Goal: Task Accomplishment & Management: Use online tool/utility

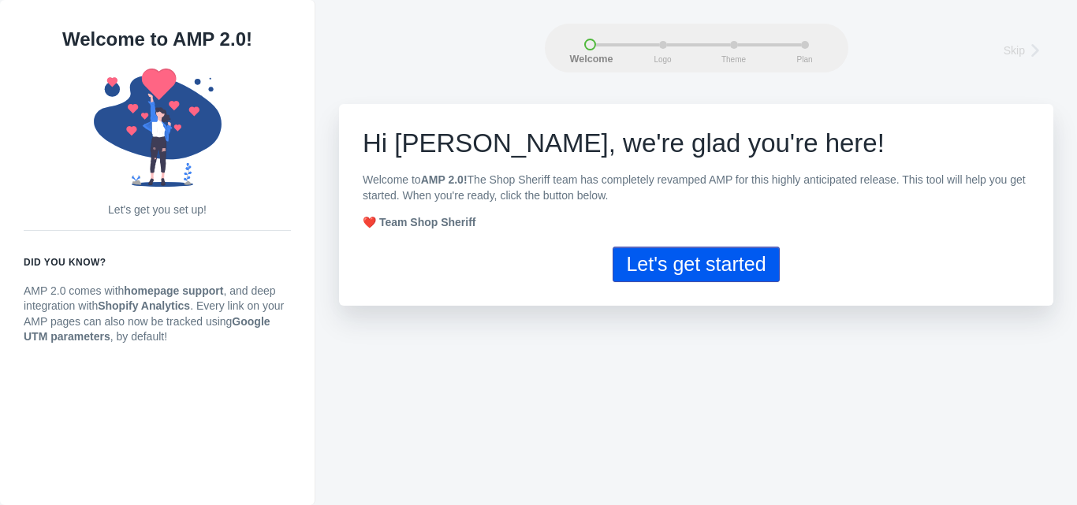
click at [688, 263] on button "Let's get started" at bounding box center [696, 264] width 166 height 35
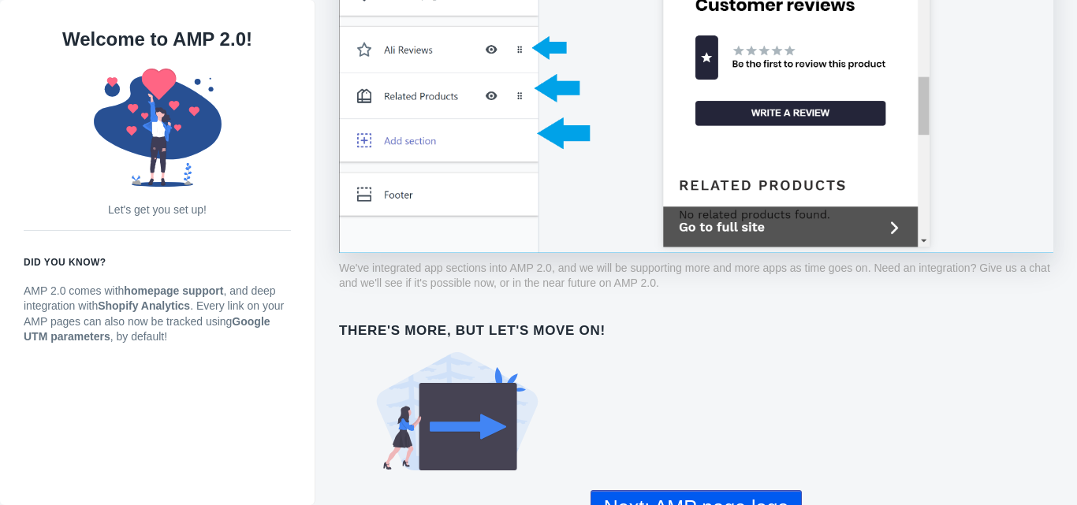
scroll to position [1211, 0]
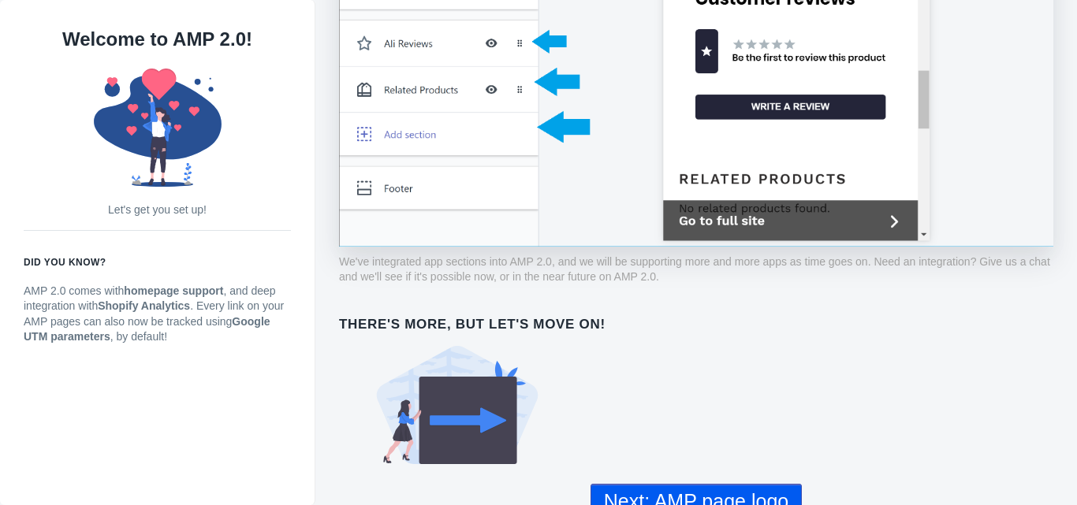
click at [694, 487] on button "Next: AMP page logo" at bounding box center [696, 501] width 211 height 35
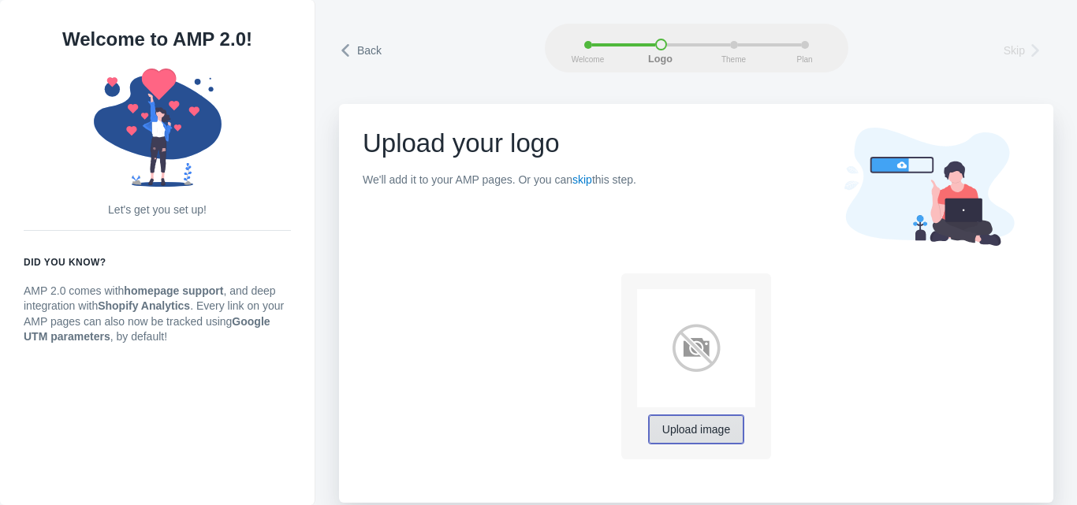
click at [701, 435] on span "Upload image" at bounding box center [696, 430] width 68 height 13
click at [706, 433] on span "Upload image" at bounding box center [696, 430] width 68 height 13
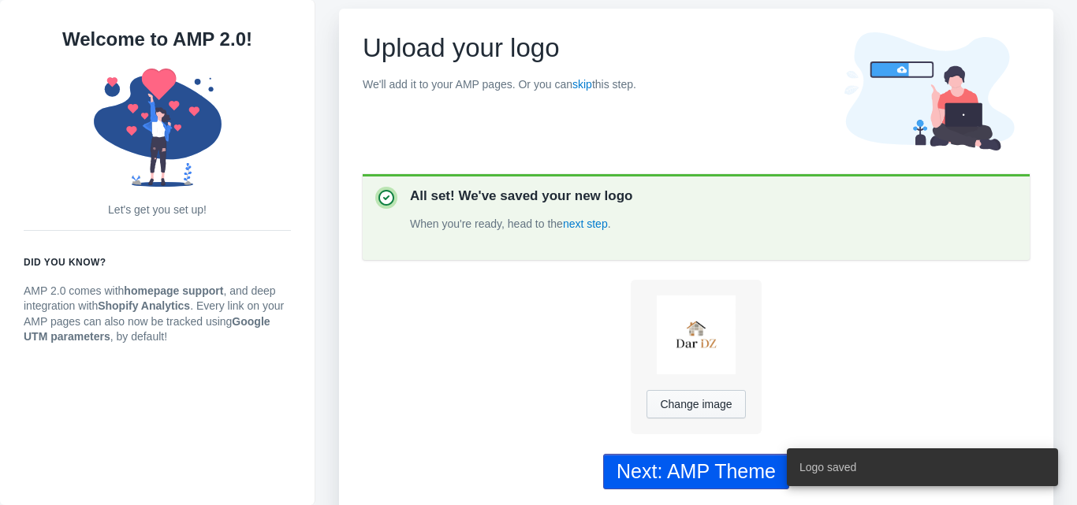
scroll to position [107, 0]
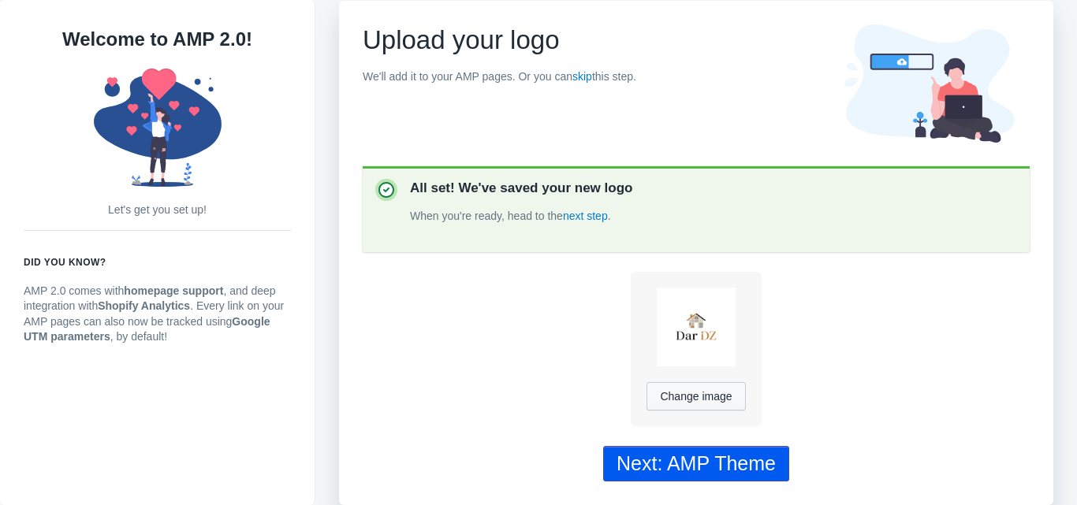
click at [697, 456] on div "Next: AMP Theme" at bounding box center [696, 464] width 159 height 23
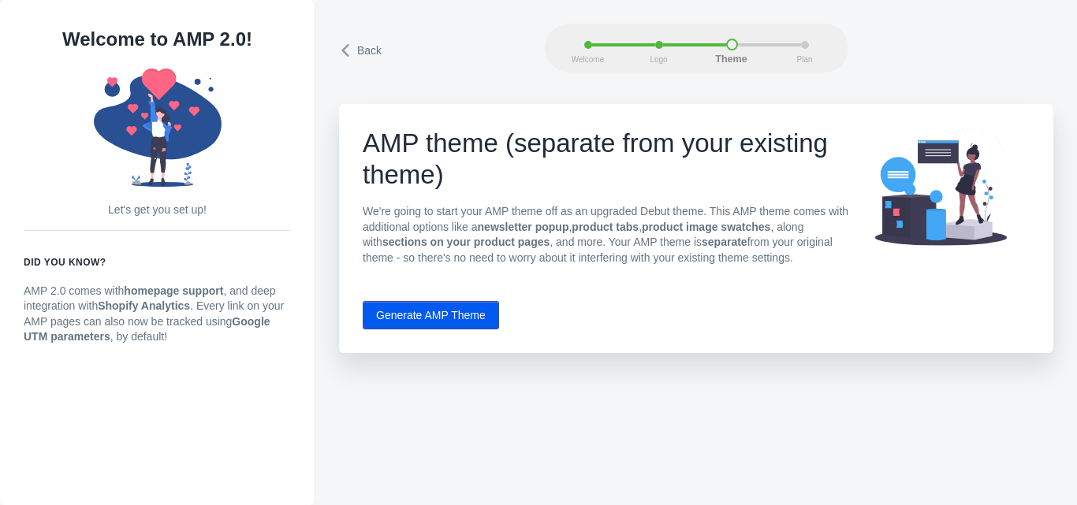
click at [353, 56] on icon at bounding box center [347, 51] width 16 height 16
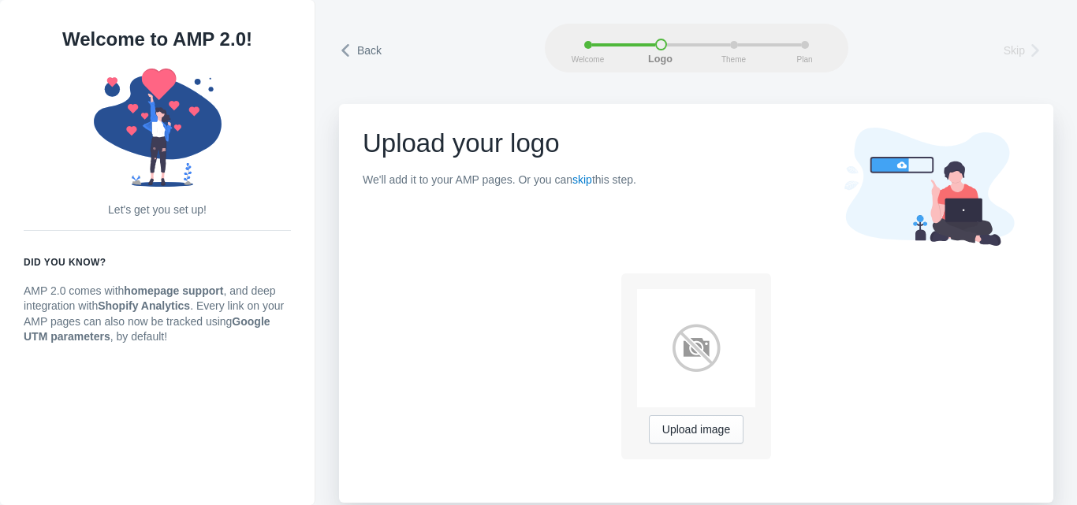
click at [352, 57] on icon at bounding box center [347, 51] width 16 height 16
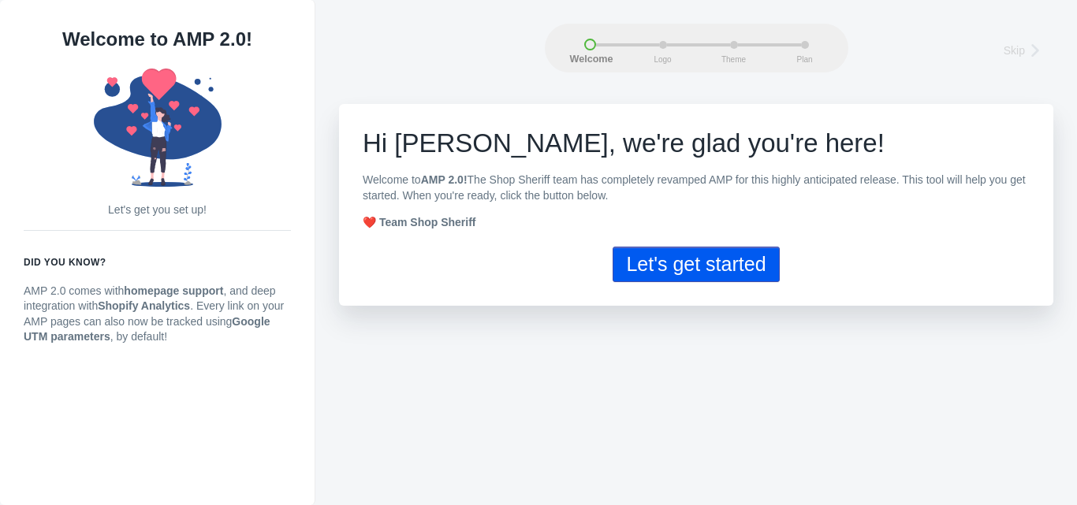
click at [352, 57] on div "Welcome Logo Theme Plan Skip" at bounding box center [696, 48] width 714 height 49
click at [692, 263] on button "Let's get started" at bounding box center [696, 264] width 166 height 35
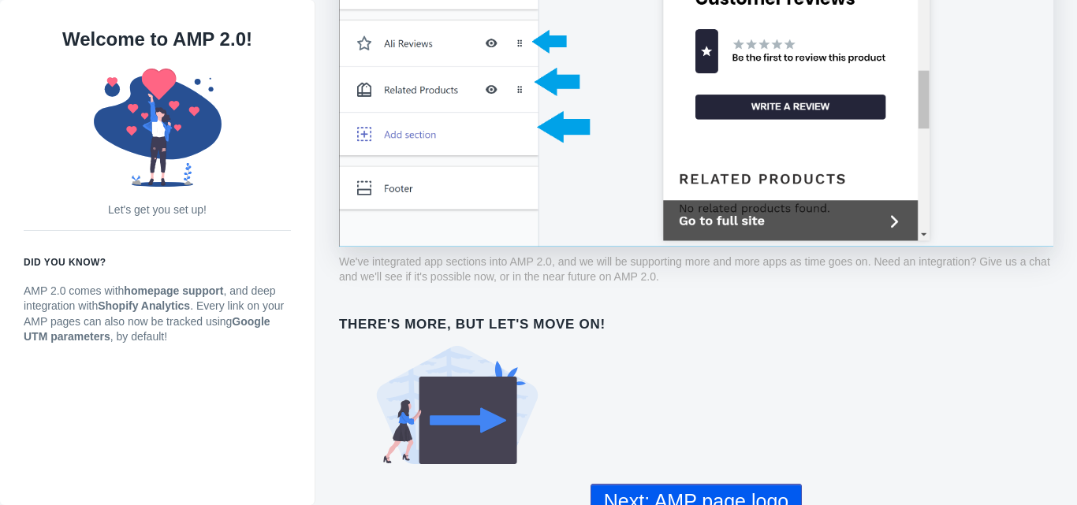
click at [637, 484] on button "Next: AMP page logo" at bounding box center [696, 501] width 211 height 35
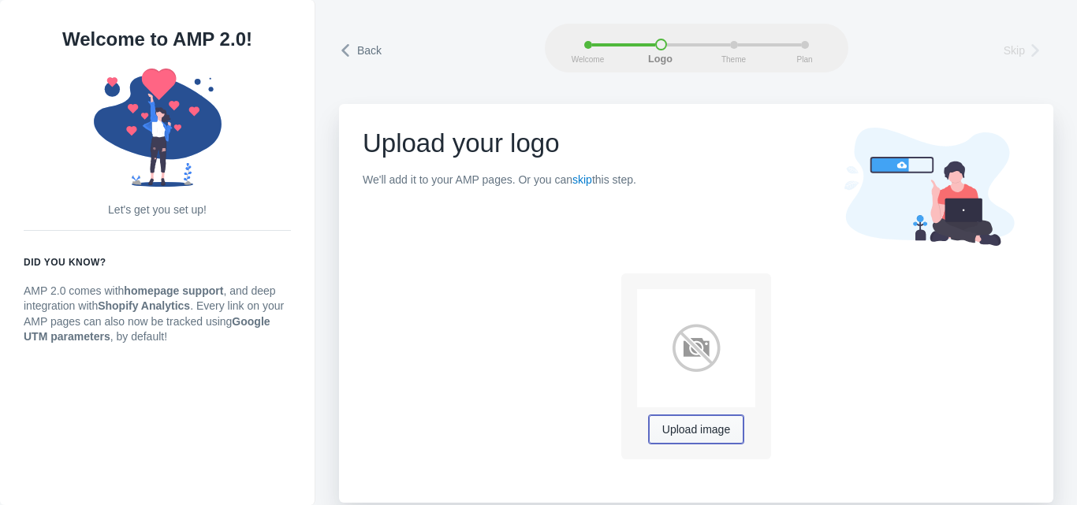
click at [693, 420] on button "Upload image" at bounding box center [696, 430] width 95 height 28
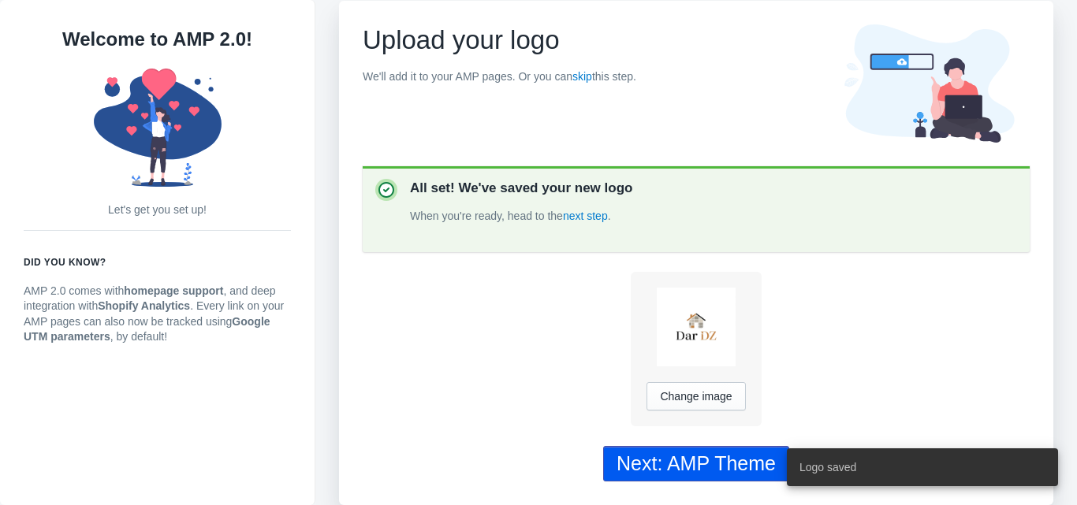
scroll to position [107, 0]
click at [687, 453] on div "Next: AMP Theme" at bounding box center [696, 464] width 159 height 23
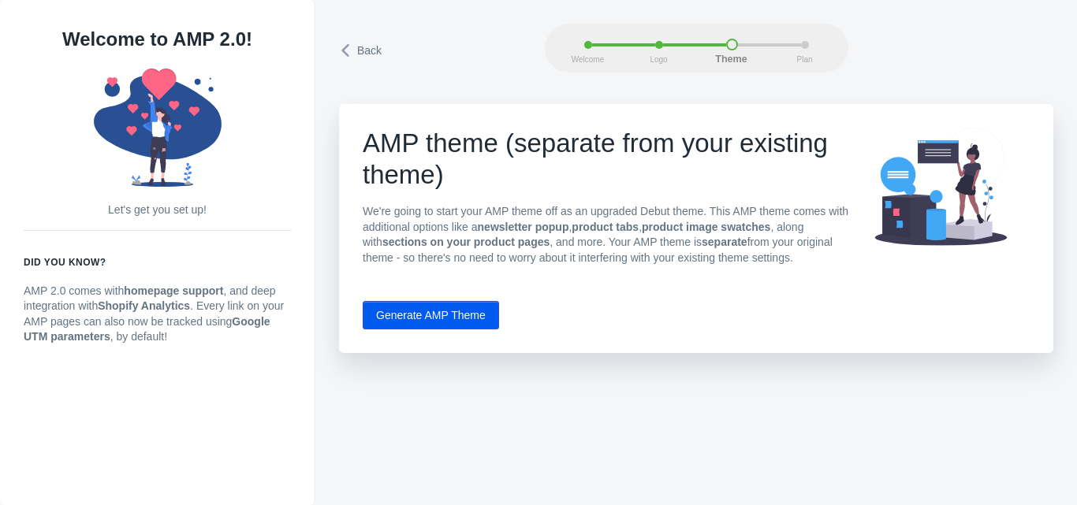
click at [427, 306] on button "Generate AMP Theme" at bounding box center [431, 315] width 136 height 28
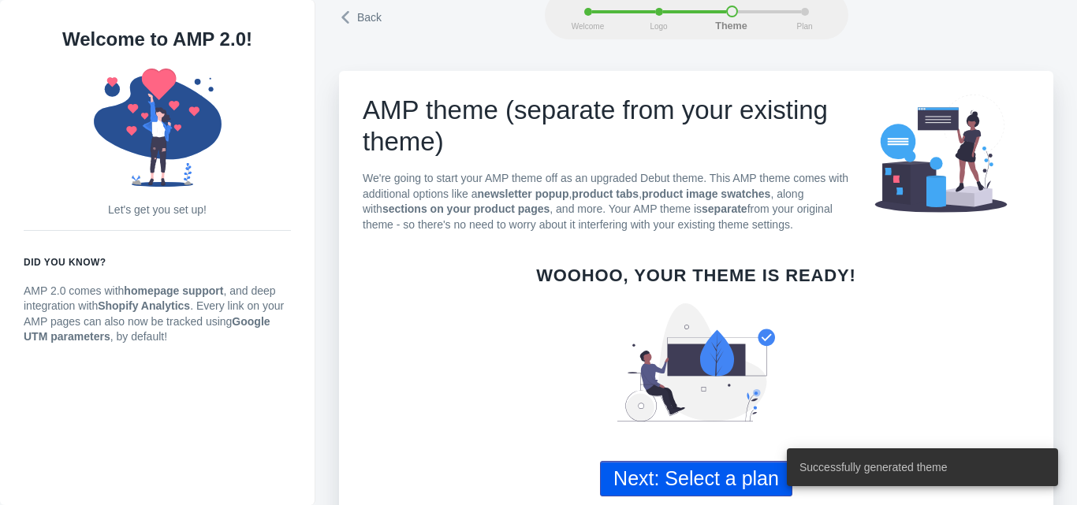
scroll to position [51, 0]
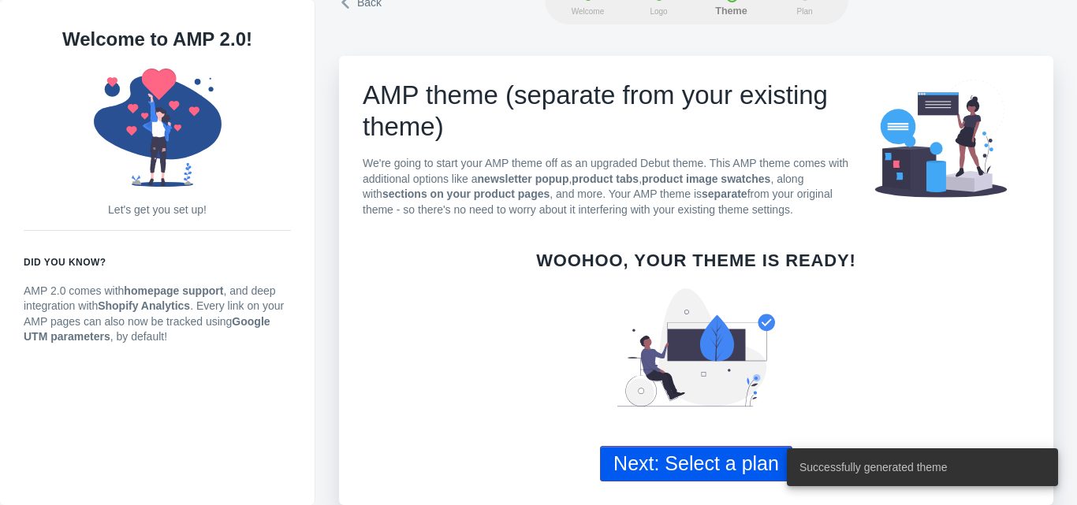
click at [703, 458] on button "Next: Select a plan" at bounding box center [696, 463] width 192 height 35
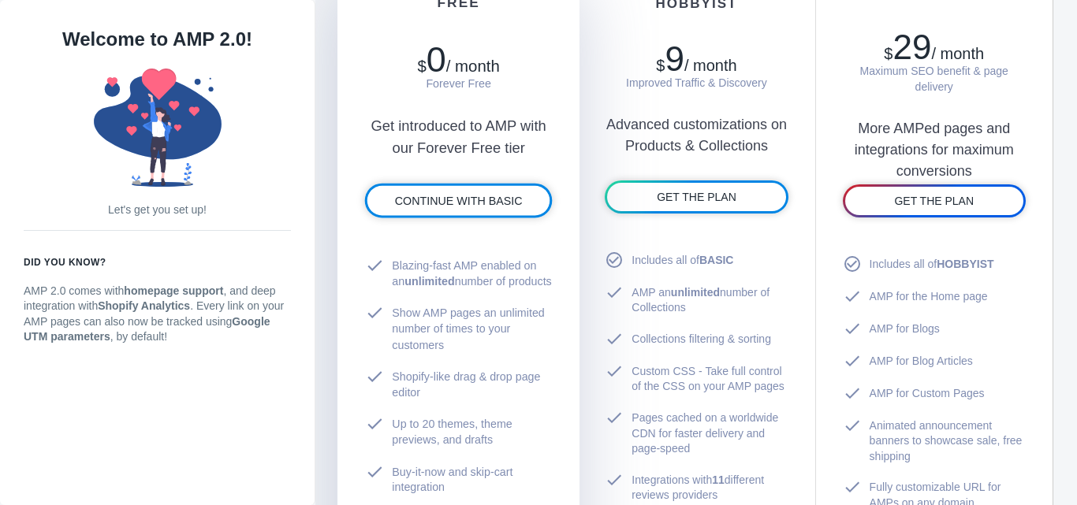
scroll to position [946, 0]
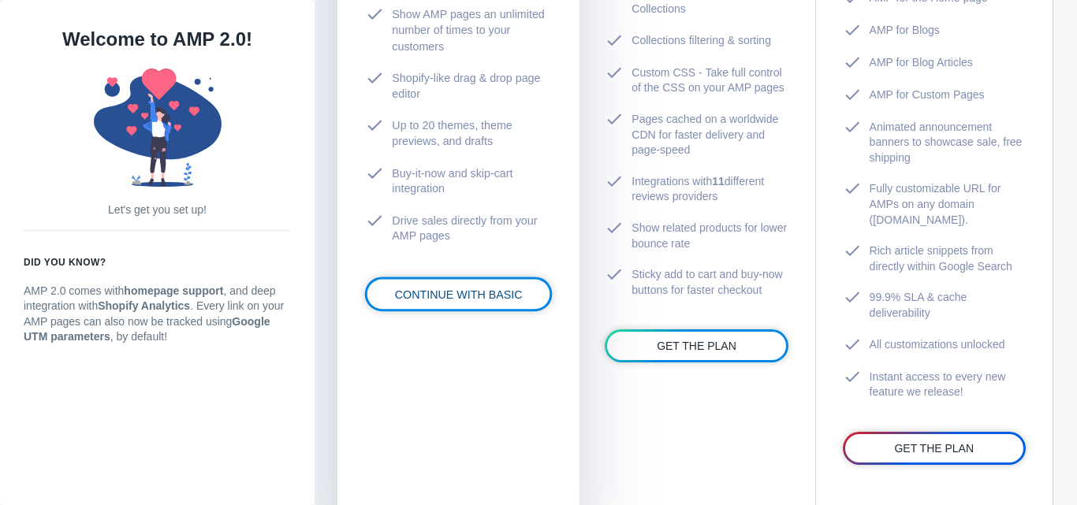
click at [443, 309] on link "CONTINUE WITH BASIC" at bounding box center [458, 294] width 183 height 30
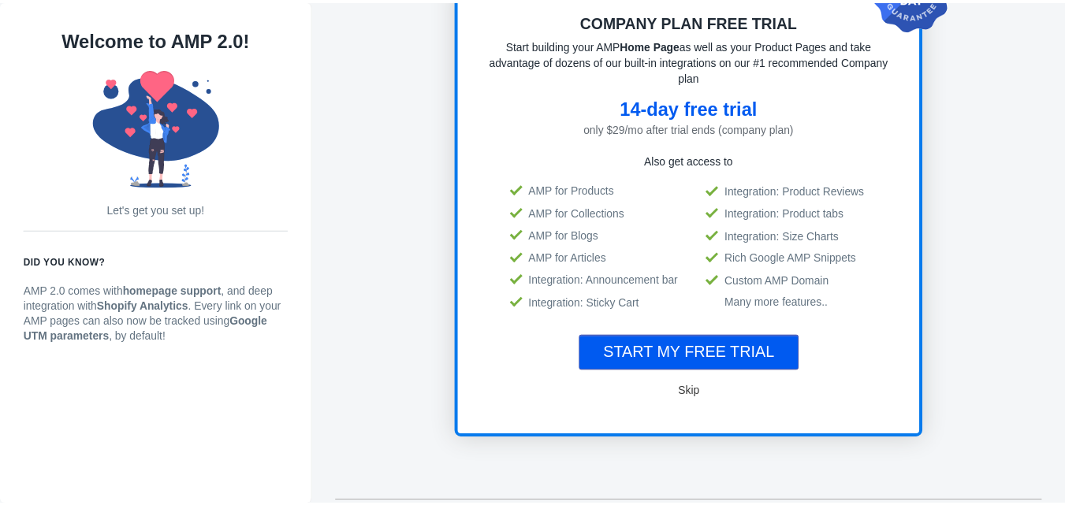
scroll to position [2, 0]
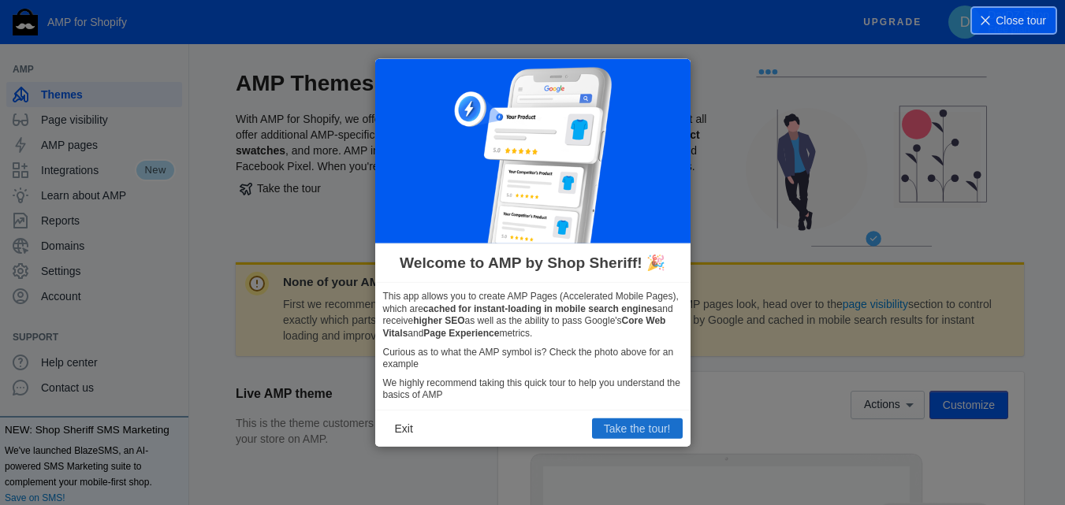
click at [628, 426] on button "Take the tour!" at bounding box center [637, 429] width 91 height 21
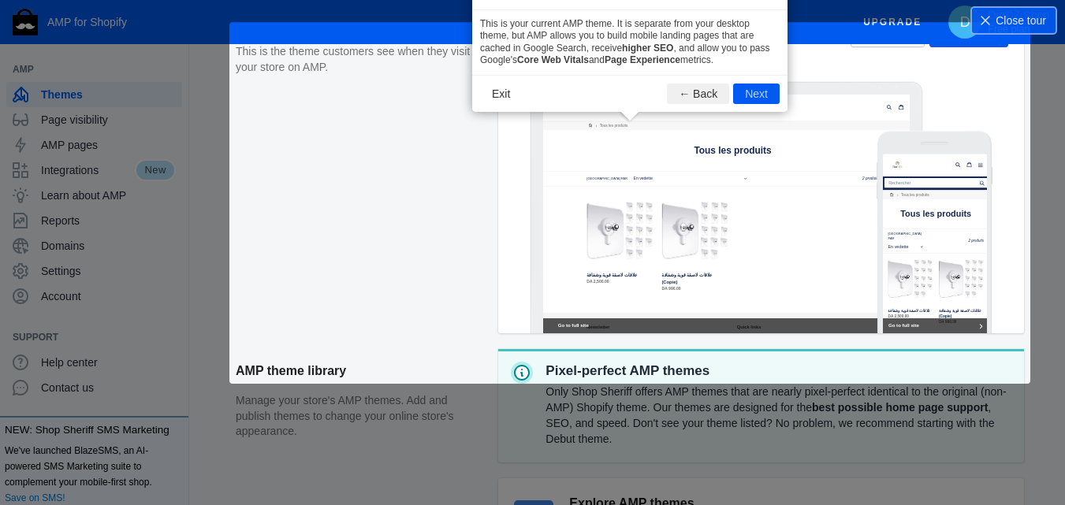
scroll to position [293, 0]
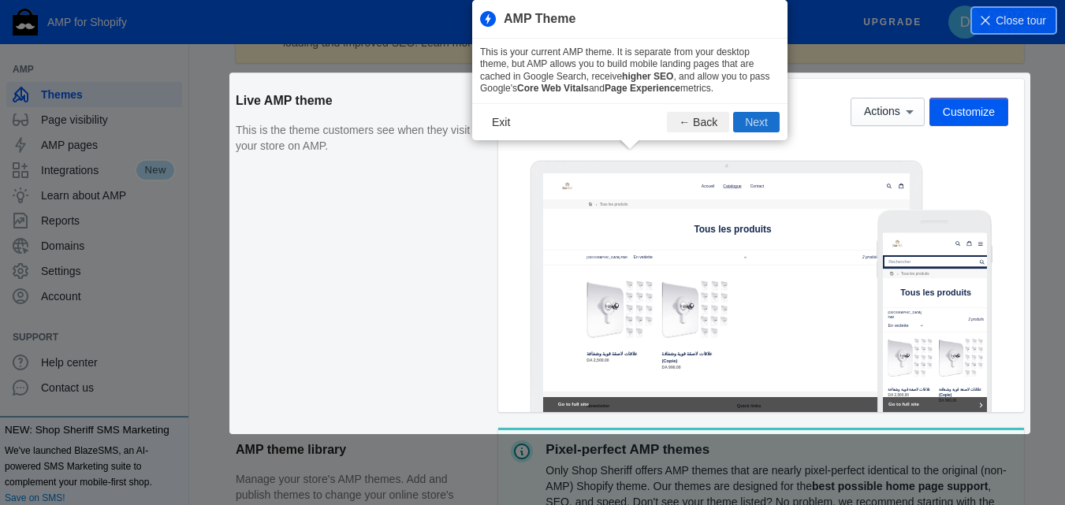
click at [759, 126] on button "Next" at bounding box center [756, 122] width 47 height 21
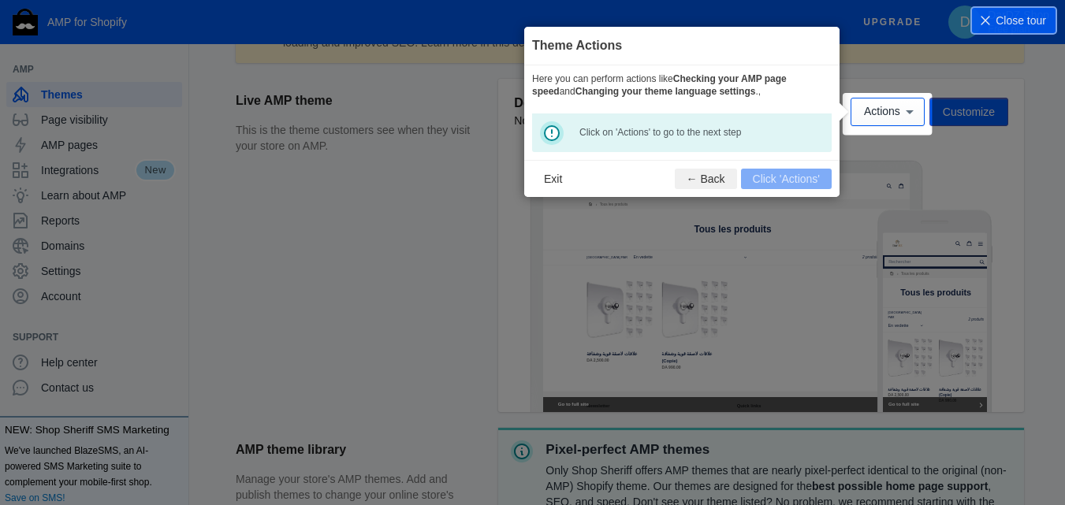
scroll to position [233, 0]
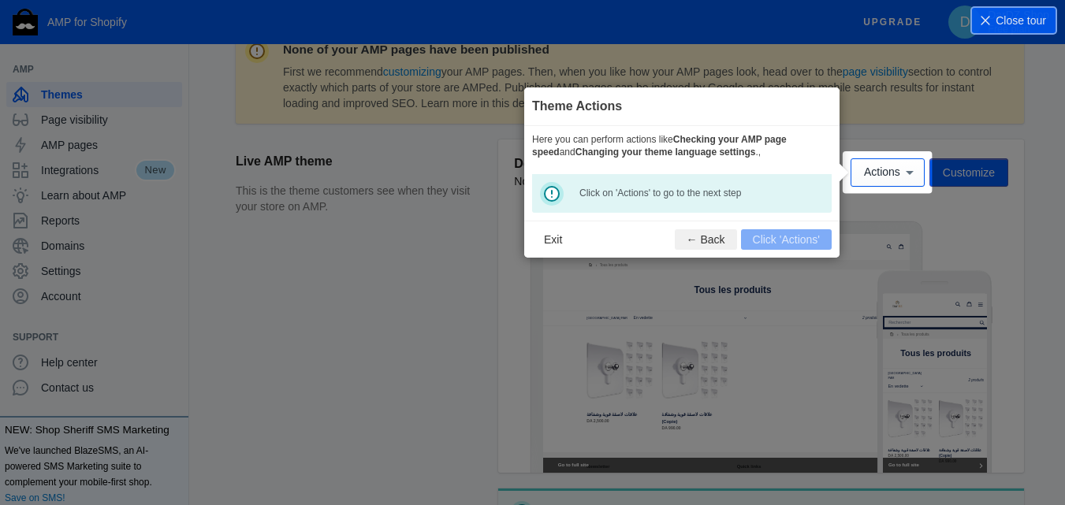
click at [793, 240] on footer "Exit ← Back Click 'Actions'" at bounding box center [681, 239] width 315 height 37
click at [856, 170] on button "Actions" at bounding box center [888, 172] width 74 height 28
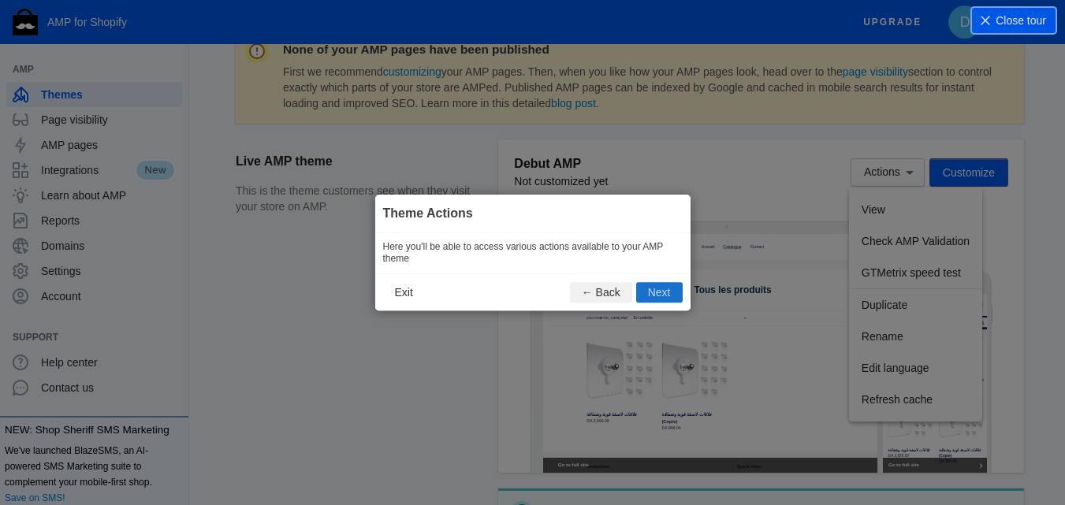
click at [657, 289] on button "Next" at bounding box center [659, 292] width 47 height 21
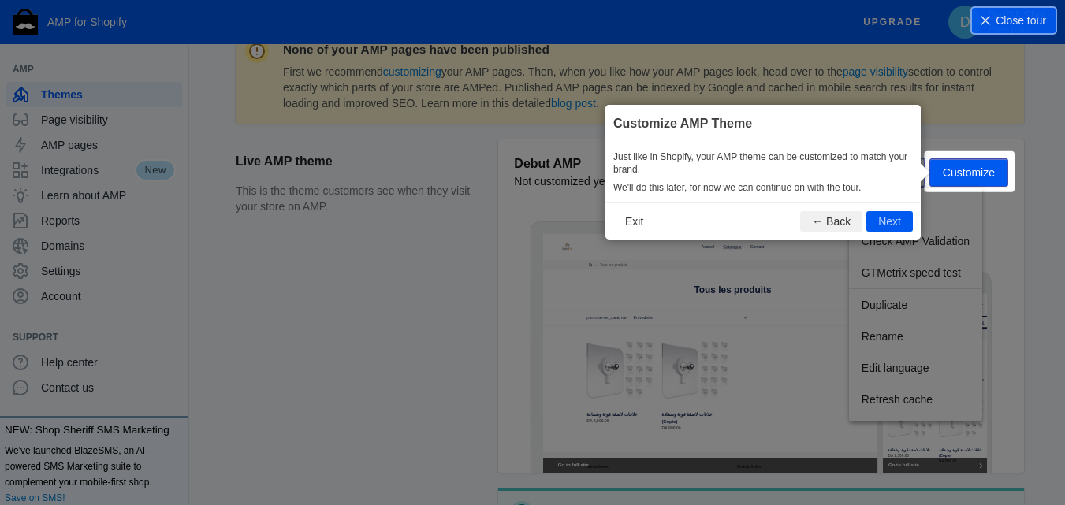
scroll to position [233, 0]
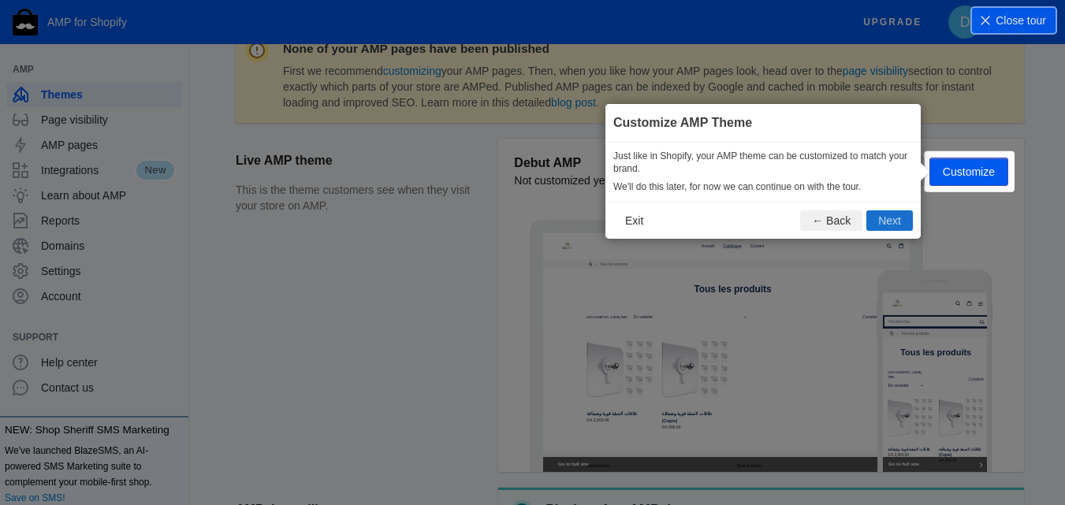
click at [884, 227] on button "Next" at bounding box center [890, 221] width 47 height 21
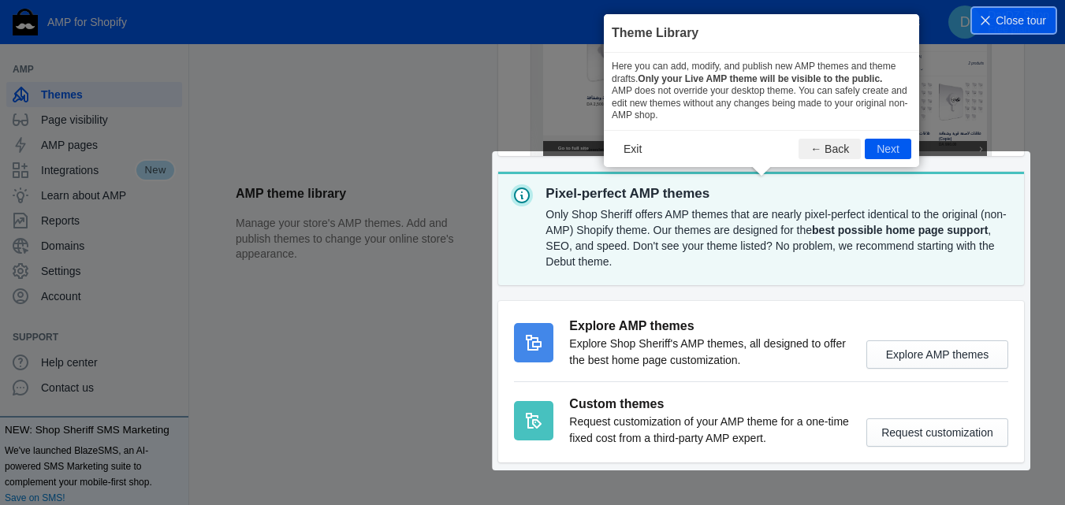
scroll to position [564, 0]
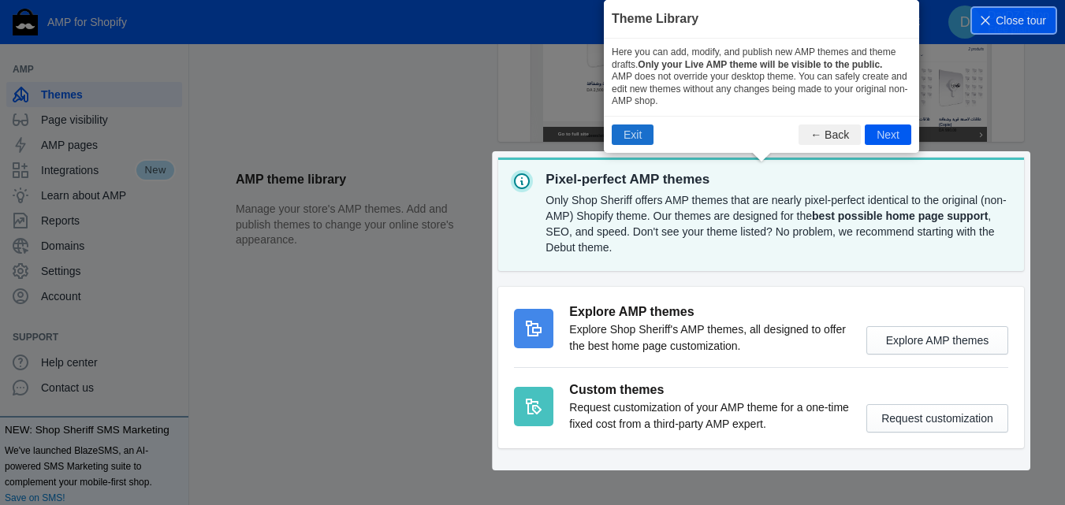
click at [617, 138] on button "Exit" at bounding box center [633, 135] width 42 height 21
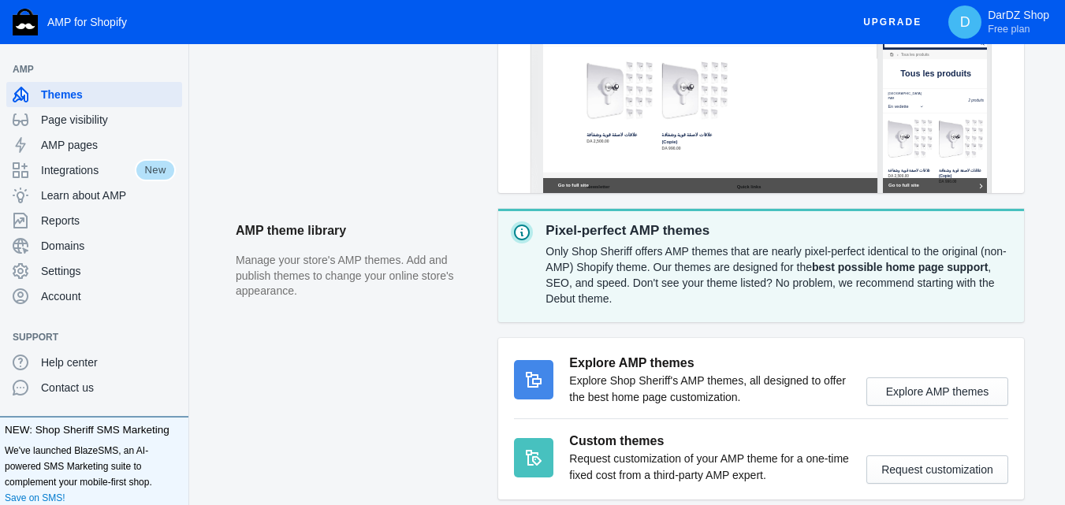
scroll to position [485, 0]
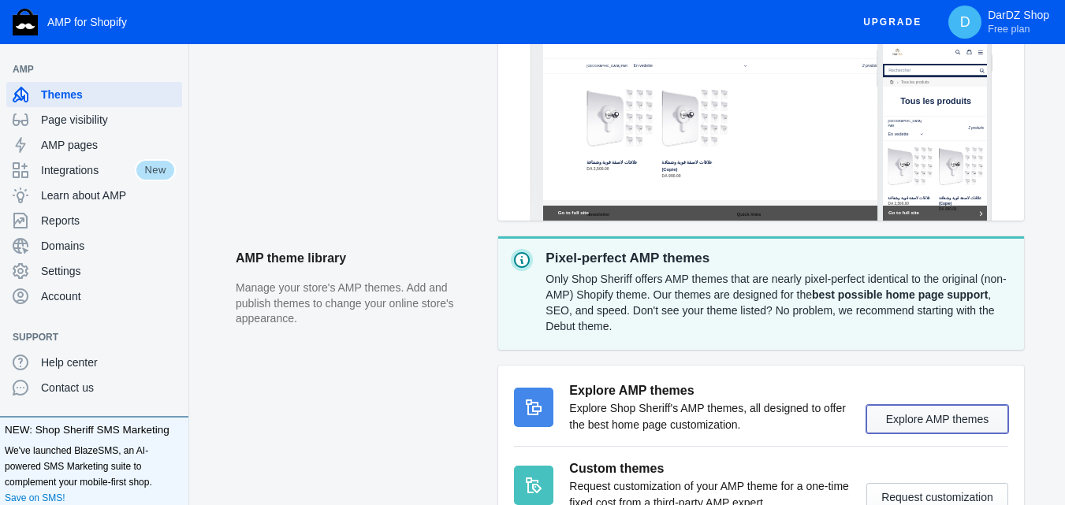
click at [924, 422] on button "Explore AMP themes" at bounding box center [938, 419] width 142 height 28
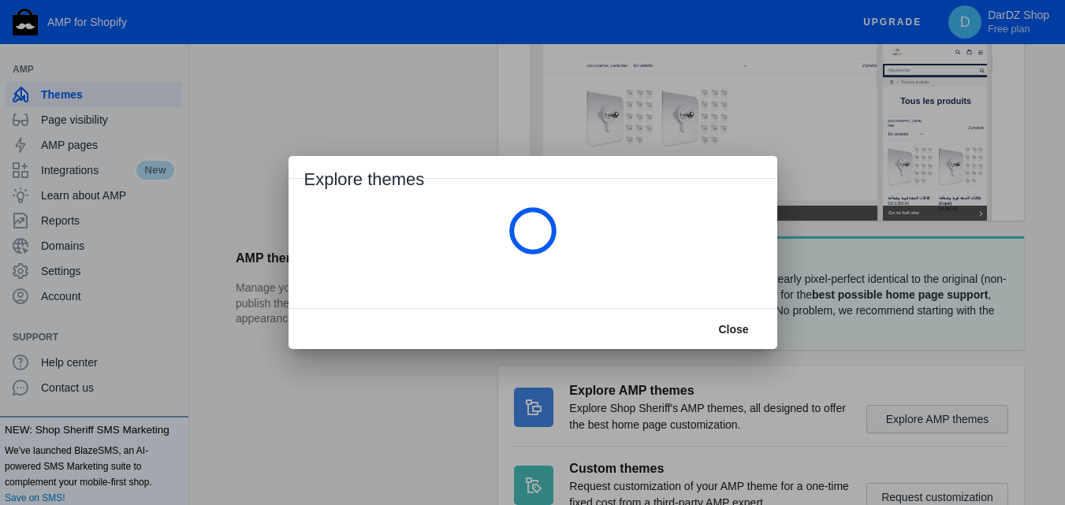
scroll to position [0, 0]
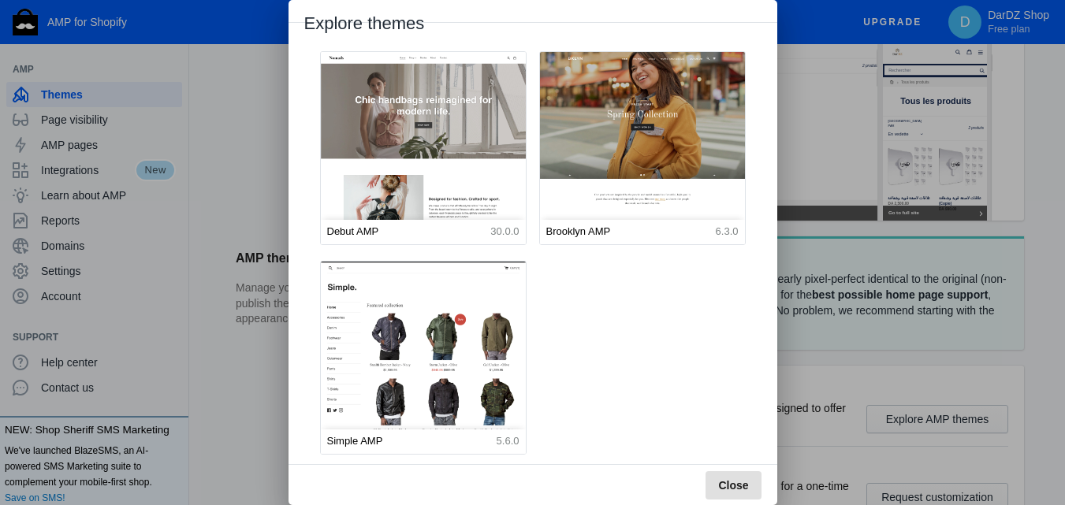
click at [732, 492] on button "Close" at bounding box center [733, 486] width 55 height 28
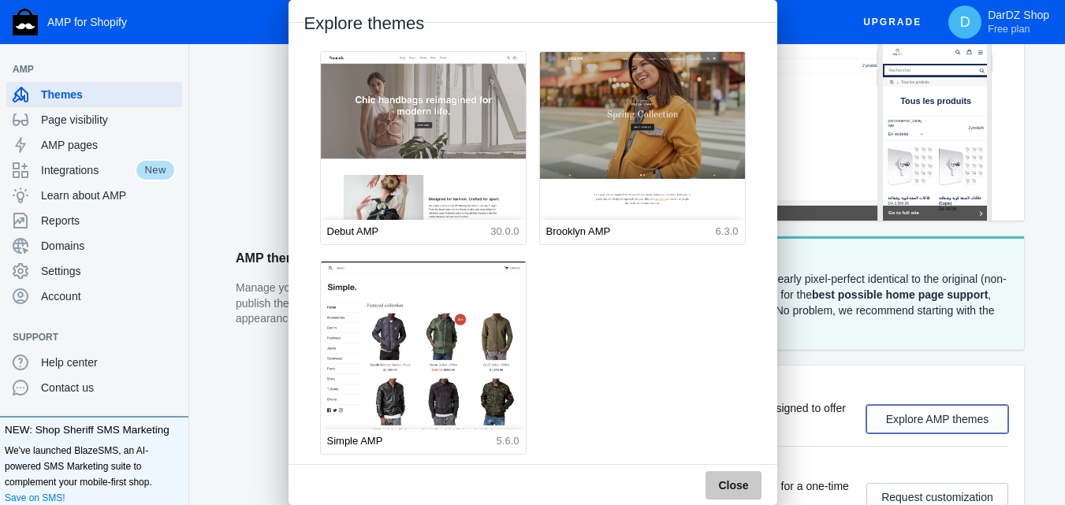
scroll to position [485, 0]
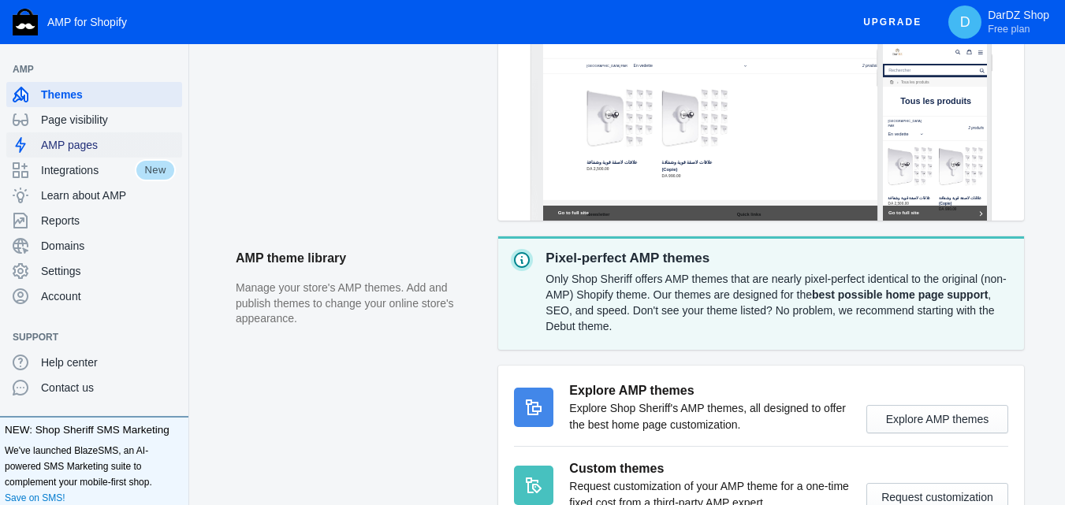
click at [69, 154] on div "AMP pages" at bounding box center [94, 144] width 163 height 25
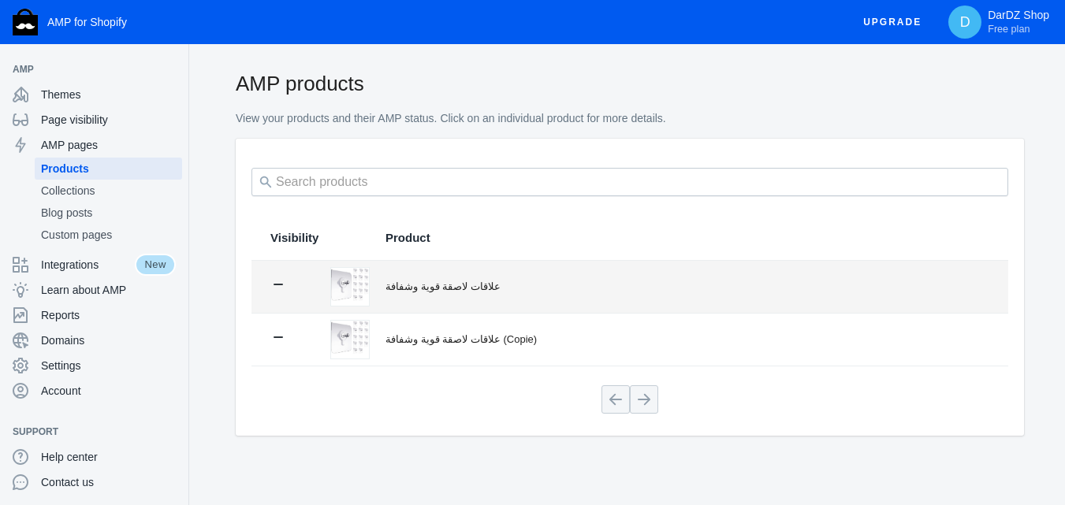
click at [421, 293] on div "علاقات لاصقة قوية وشفافة" at bounding box center [688, 287] width 604 height 16
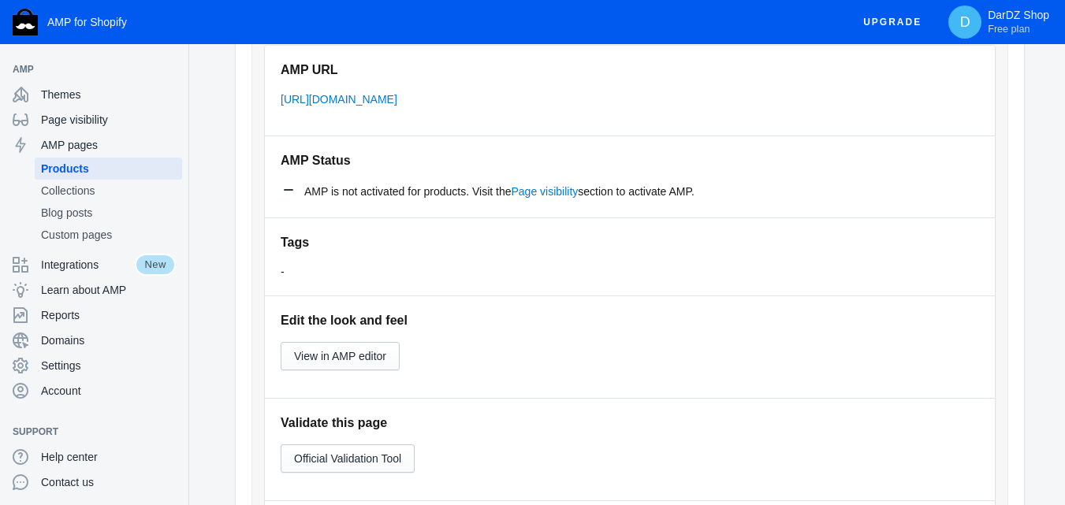
scroll to position [315, 0]
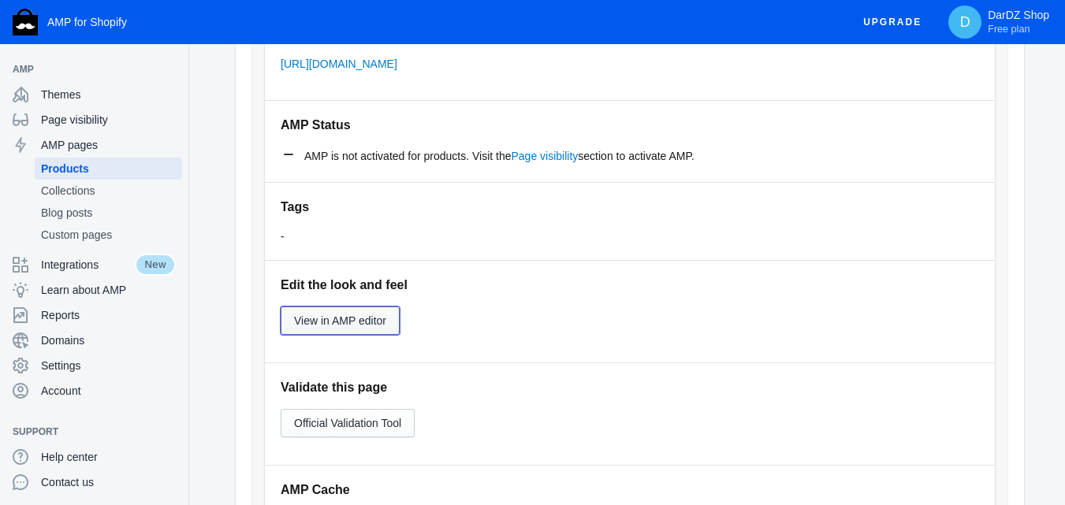
click at [375, 326] on span "View in AMP editor" at bounding box center [340, 321] width 92 height 13
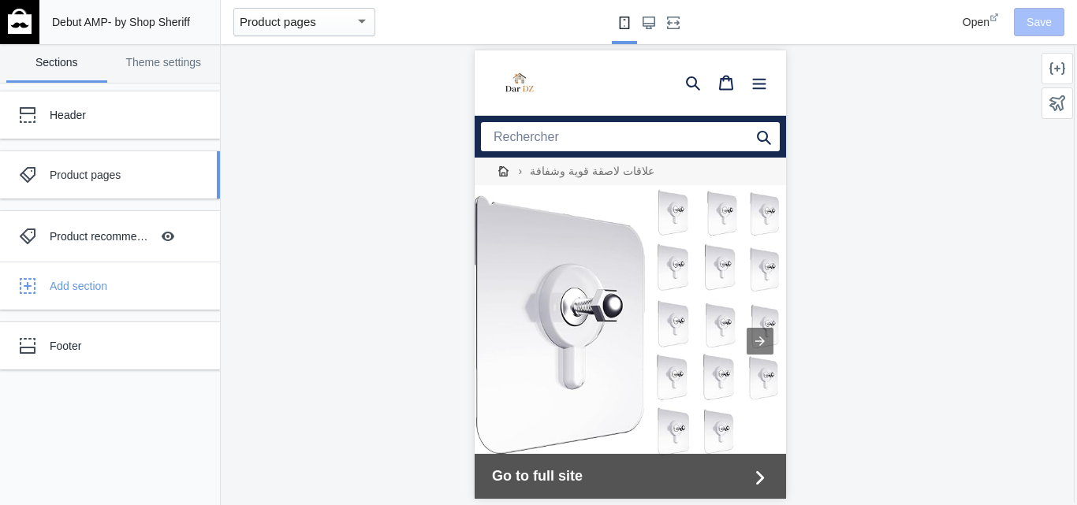
click at [76, 179] on div "Product pages" at bounding box center [118, 175] width 136 height 16
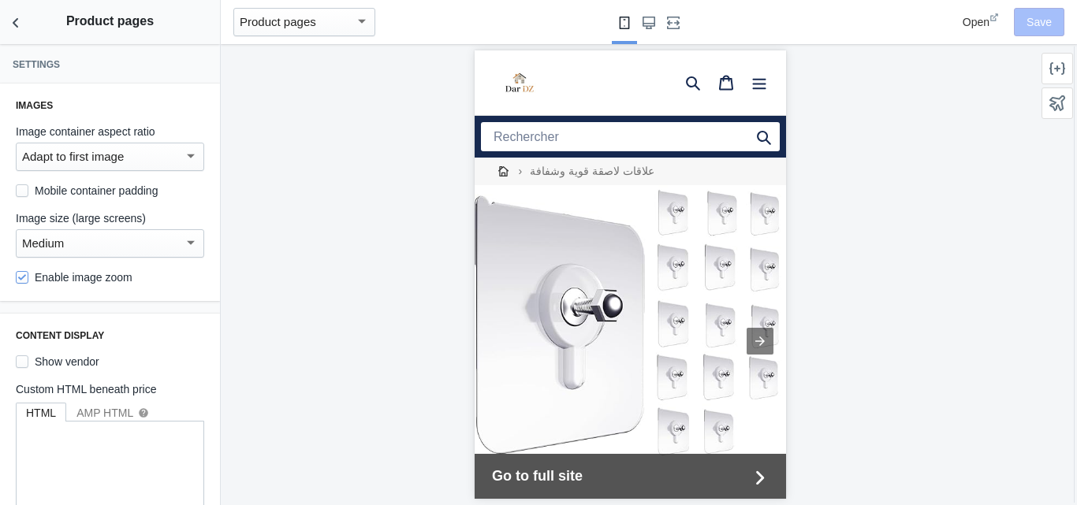
click at [140, 166] on div "Adapt to first image" at bounding box center [103, 156] width 162 height 19
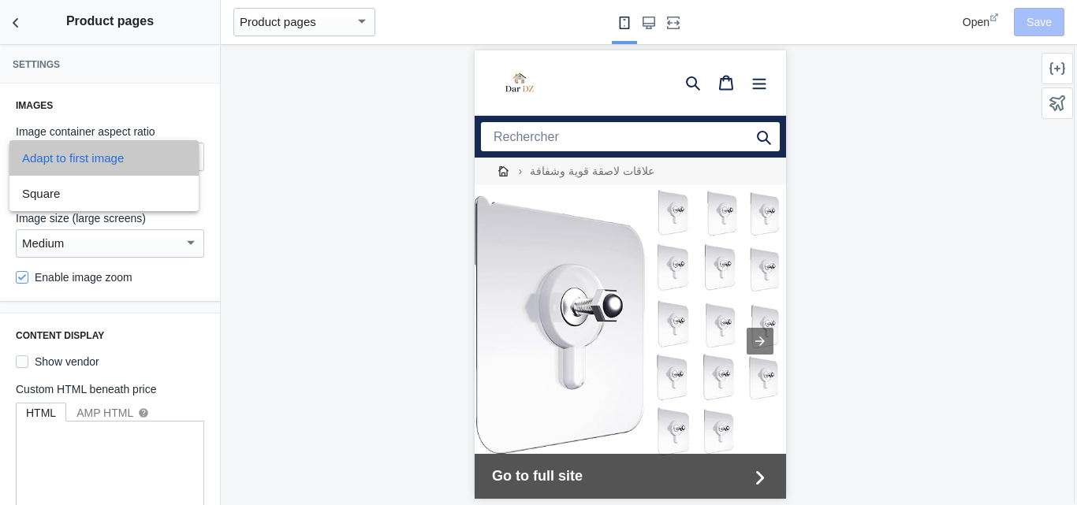
click at [140, 166] on span "Adapt to first image" at bounding box center [104, 157] width 164 height 35
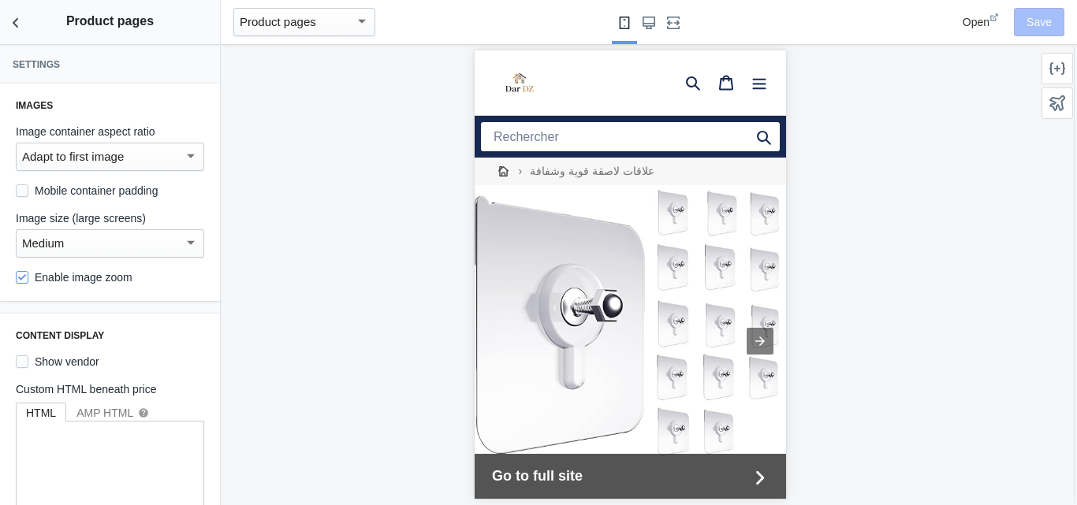
click at [583, 254] on img "Product image 1" at bounding box center [629, 340] width 311 height 311
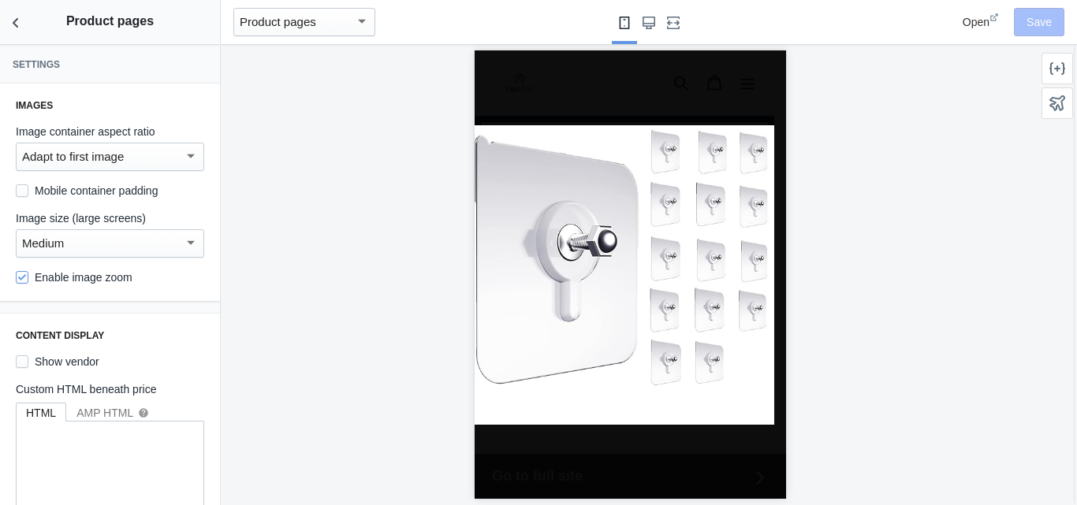
click at [581, 255] on img "Product image 1" at bounding box center [624, 275] width 300 height 300
click at [113, 197] on label "Mobile container padding" at bounding box center [87, 191] width 142 height 16
click at [28, 197] on input "Mobile container padding" at bounding box center [22, 191] width 13 height 13
checkbox input "true"
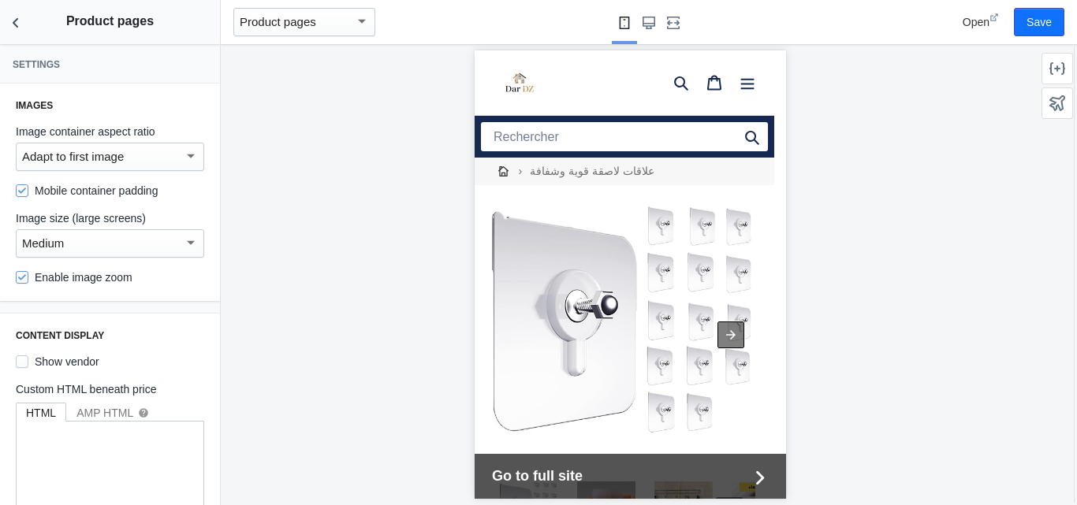
click at [730, 336] on div at bounding box center [730, 335] width 27 height 27
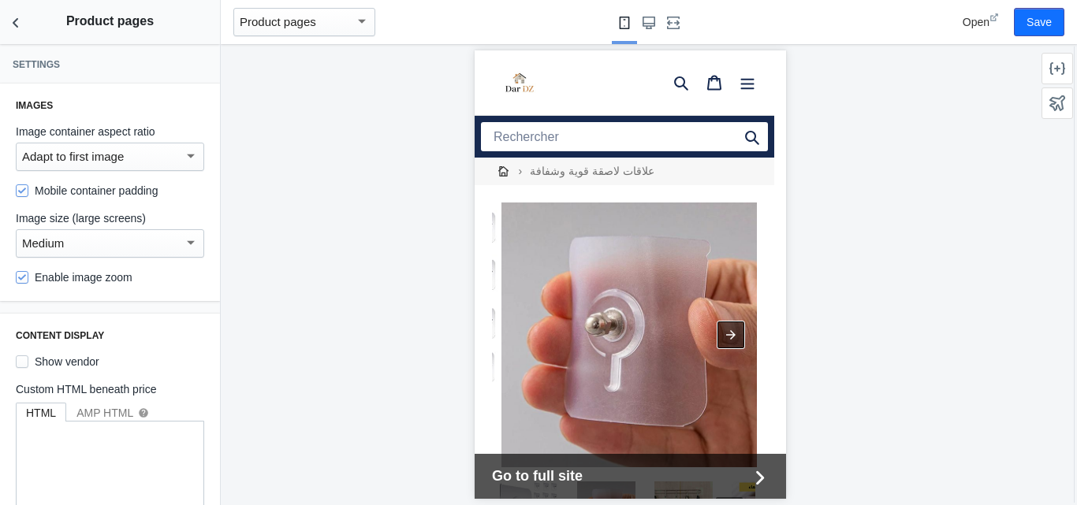
scroll to position [0, 265]
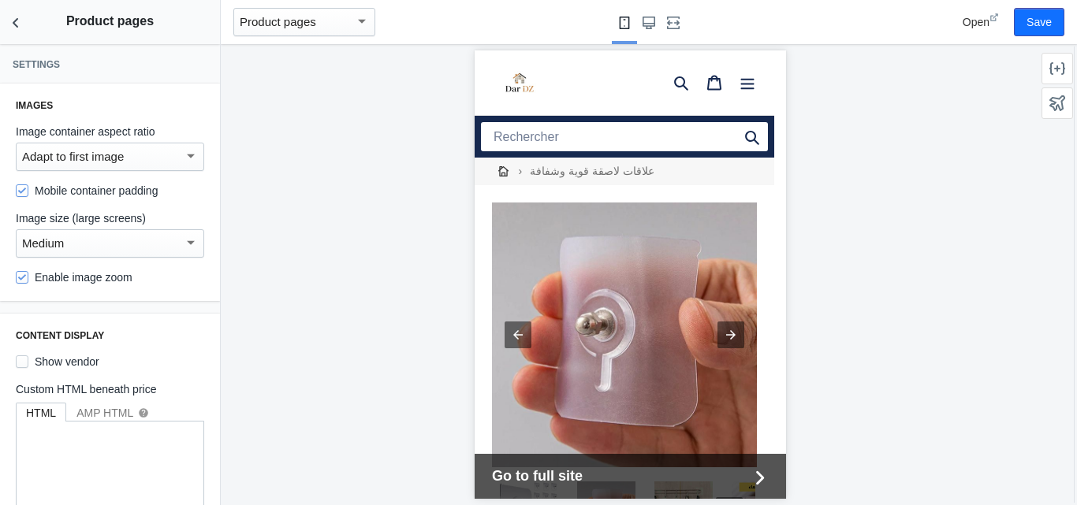
click at [592, 317] on img "Product image 2" at bounding box center [623, 335] width 265 height 265
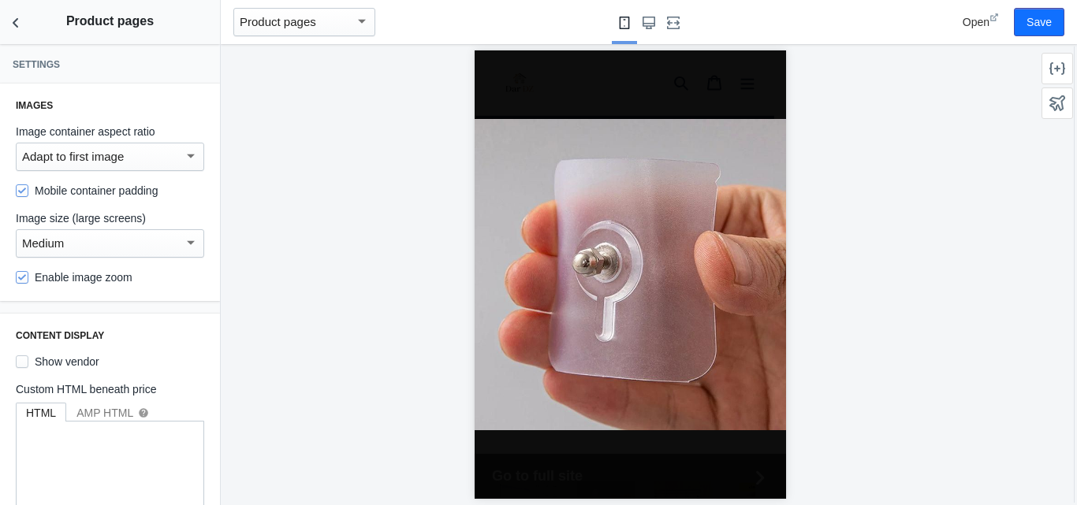
click at [592, 317] on img "Product image 2" at bounding box center [629, 274] width 311 height 311
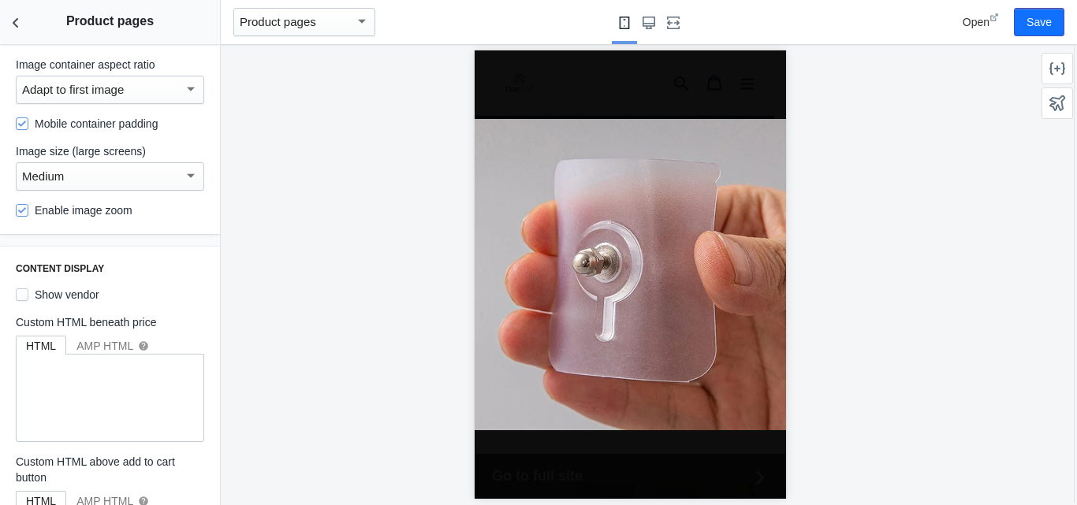
scroll to position [0, 0]
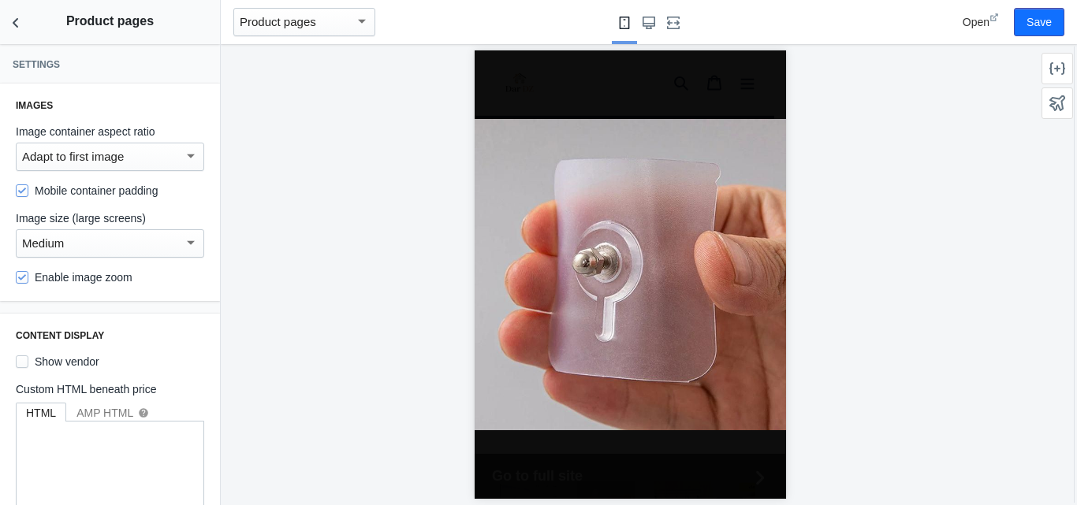
click at [490, 254] on img "Product image 2" at bounding box center [629, 274] width 311 height 311
click at [579, 229] on img "Product image 2" at bounding box center [629, 274] width 311 height 311
click at [649, 231] on img "Product image 2" at bounding box center [629, 274] width 311 height 311
click at [650, 480] on div at bounding box center [629, 274] width 311 height 449
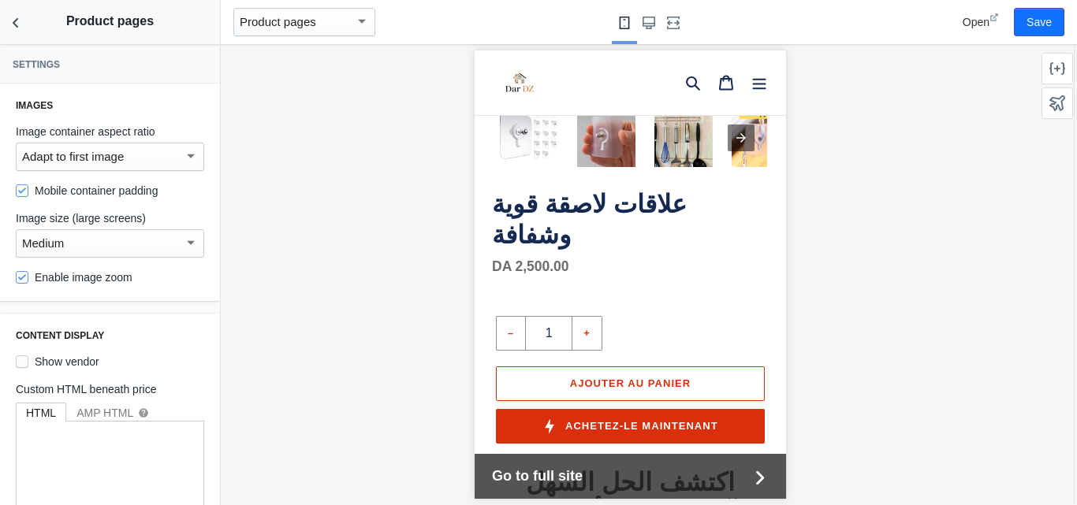
scroll to position [394, 0]
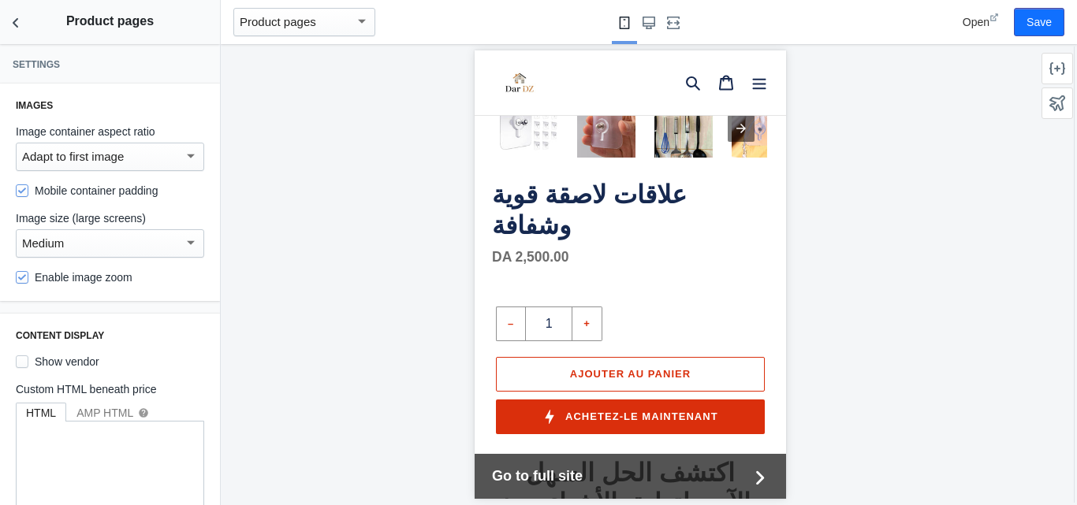
click at [605, 188] on h1 "علاقات لاصقة قوية وشفافة" at bounding box center [629, 210] width 277 height 61
click at [527, 185] on h1 "علاقات لاصقة قوية وشفافة" at bounding box center [629, 210] width 277 height 61
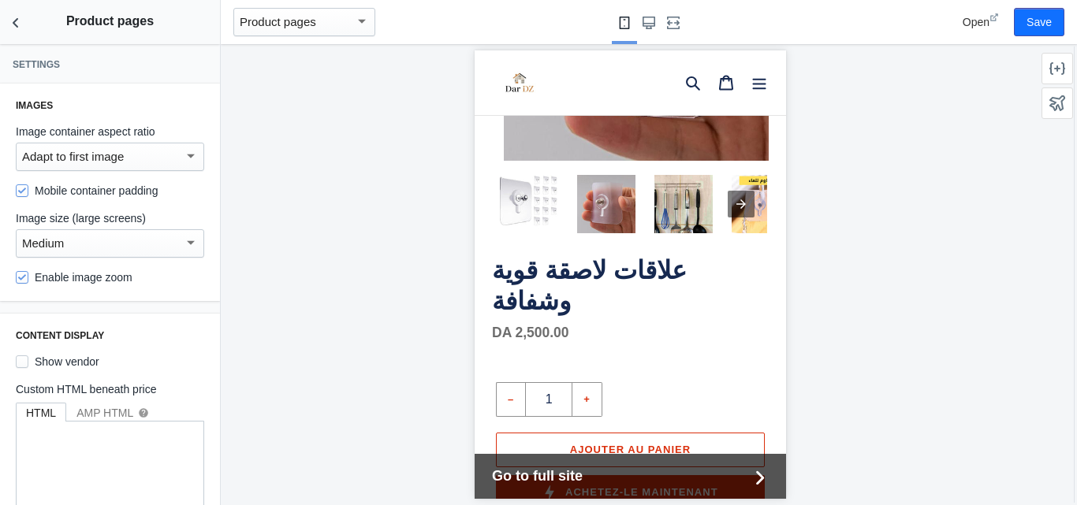
scroll to position [315, 0]
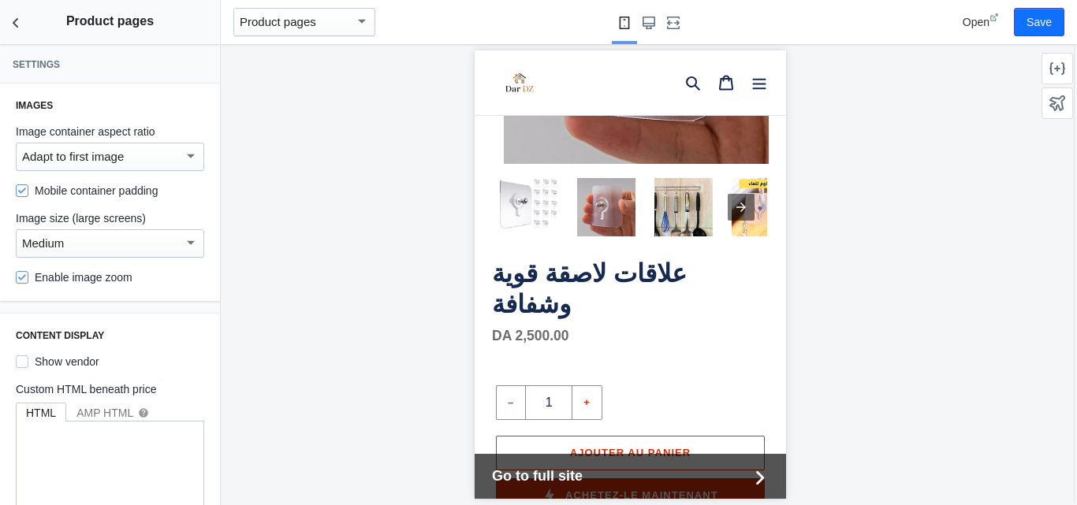
click at [604, 259] on h1 "علاقات لاصقة قوية وشفافة" at bounding box center [629, 289] width 277 height 61
click at [10, 23] on icon "Back to sections" at bounding box center [16, 23] width 16 height 16
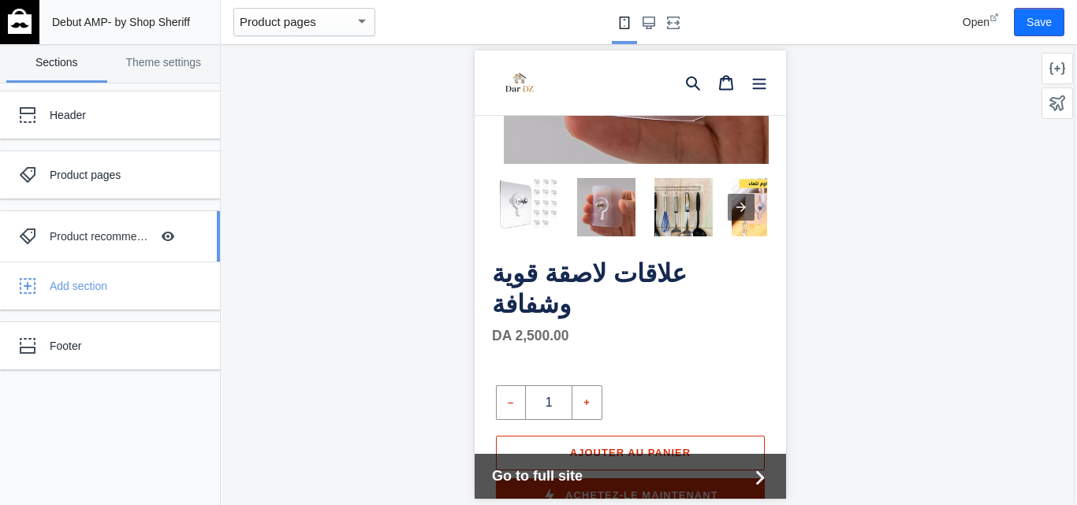
click at [79, 251] on div "Product recommendations Hide Image with text overlay" at bounding box center [98, 236] width 173 height 35
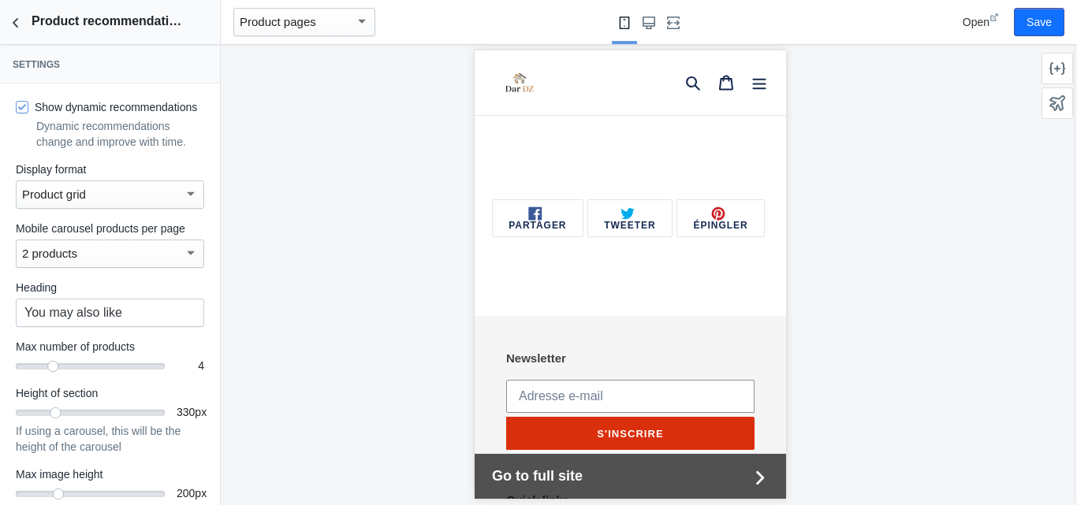
scroll to position [3414, 0]
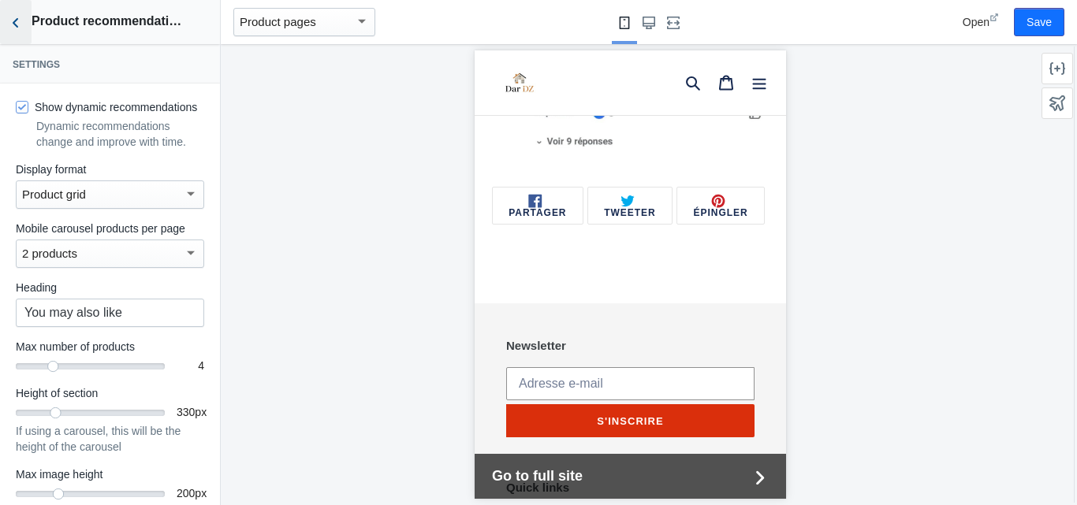
click at [19, 30] on icon "Back to sections" at bounding box center [16, 23] width 16 height 16
